Goal: Information Seeking & Learning: Learn about a topic

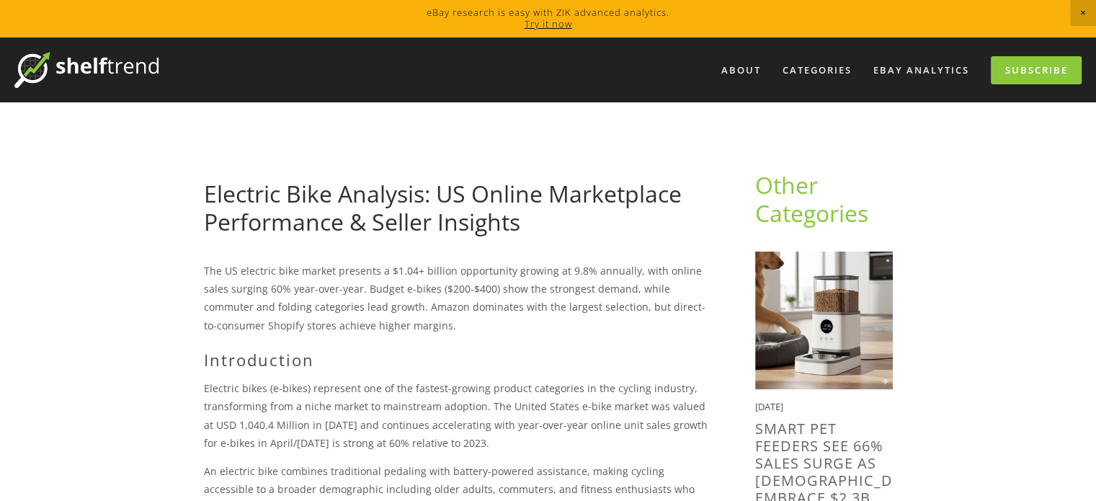
click at [365, 193] on link "Electric Bike Analysis: US Online Marketplace Performance & Seller Insights" at bounding box center [443, 207] width 478 height 58
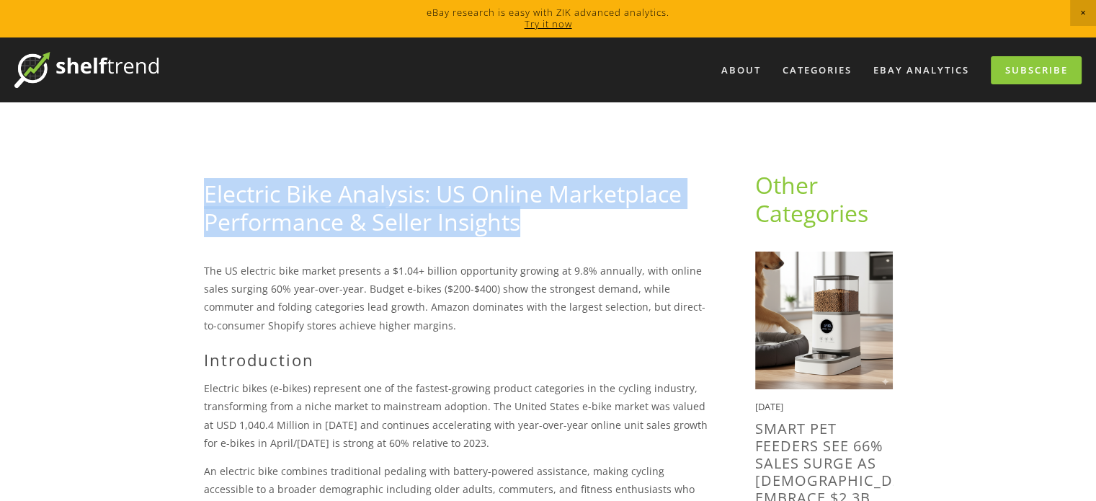
drag, startPoint x: 529, startPoint y: 228, endPoint x: 198, endPoint y: 203, distance: 332.3
copy link "Electric Bike Analysis: US Online Marketplace Performance & Seller Insights"
